Goal: Find specific page/section: Find specific page/section

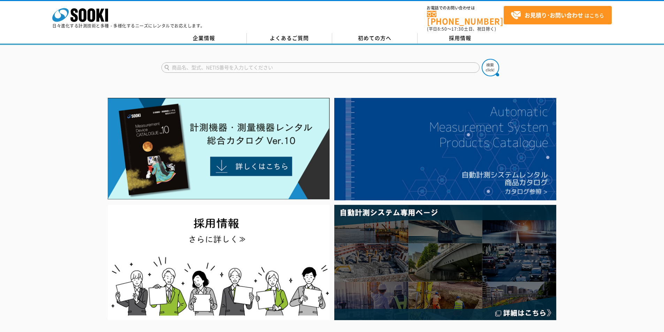
click at [262, 62] on input "text" at bounding box center [320, 67] width 318 height 10
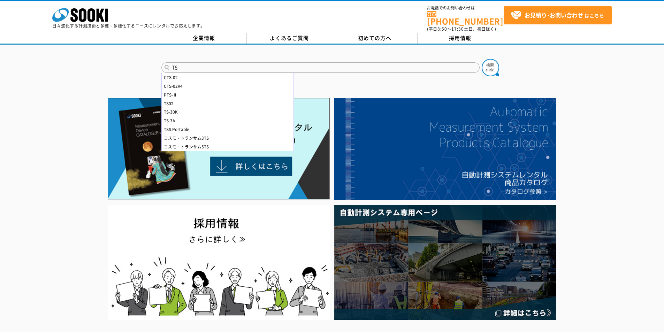
type input "TS"
click at [481, 65] on form "TS CTS-02 CTS-02V4 PTS-Ⅱ TS02 TS-30K TS-3A TSS Portable コスモ・トランサム3TS コスモ・トランサム5…" at bounding box center [331, 69] width 341 height 20
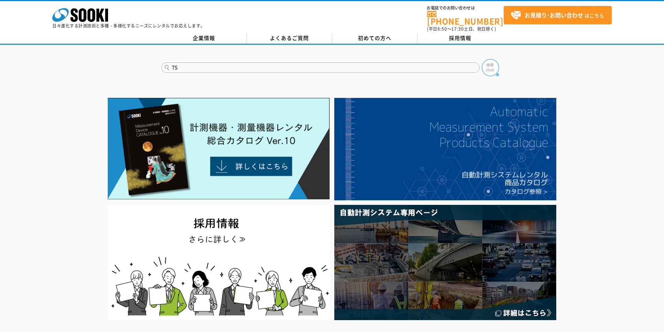
click at [494, 62] on img at bounding box center [489, 67] width 17 height 17
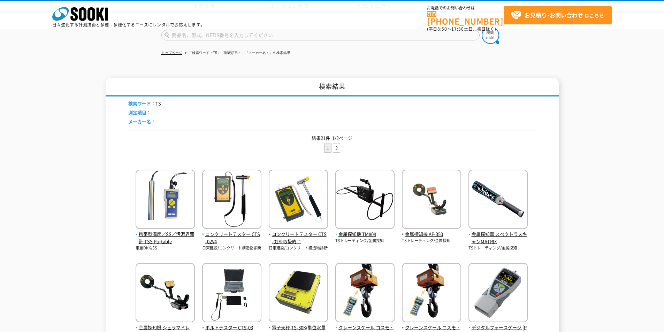
scroll to position [93, 0]
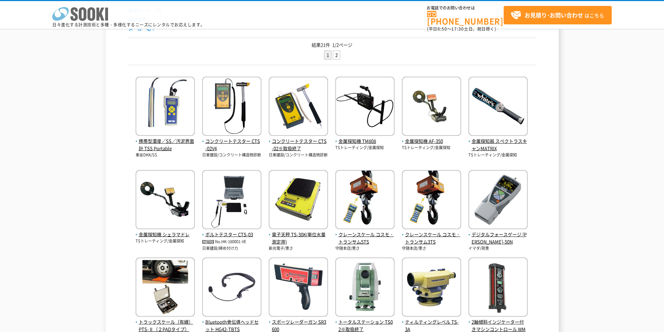
click at [87, 14] on icon "株式会社 ソーキ" at bounding box center [80, 14] width 56 height 14
